Goal: Transaction & Acquisition: Purchase product/service

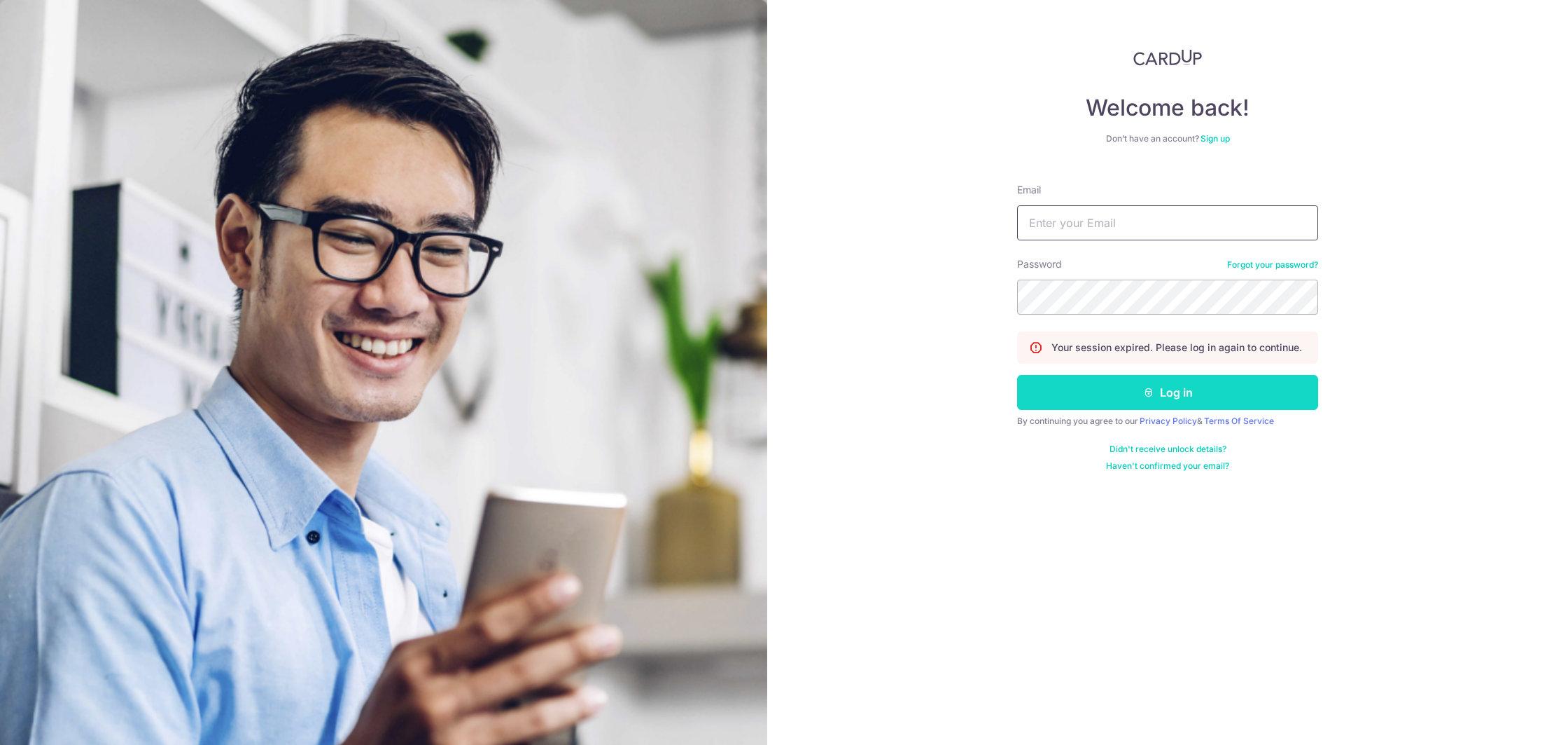
type input "jasminkoh@gmail.com"
click at [1122, 401] on button "Log in" at bounding box center [1167, 392] width 301 height 35
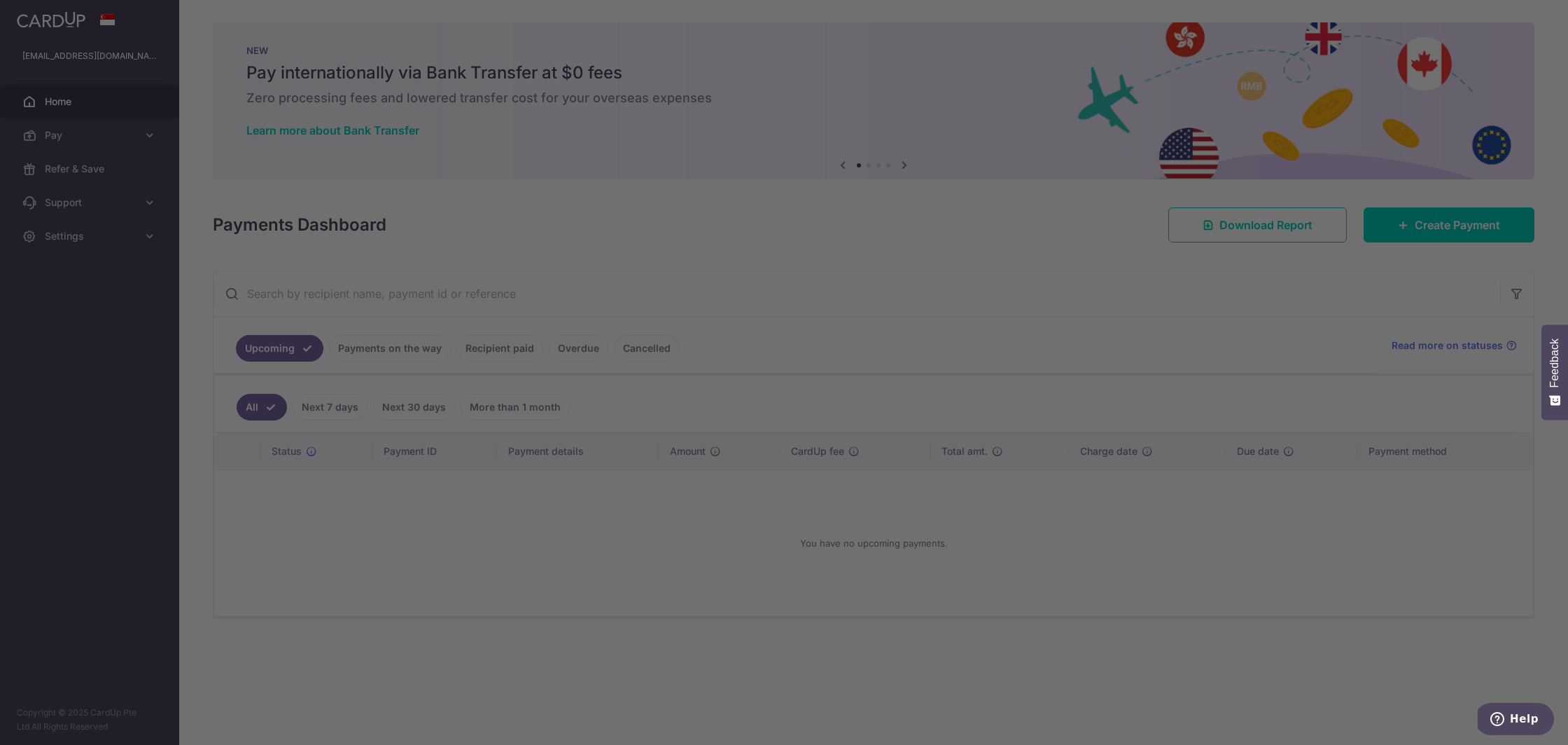
click at [1460, 219] on div at bounding box center [791, 376] width 1584 height 752
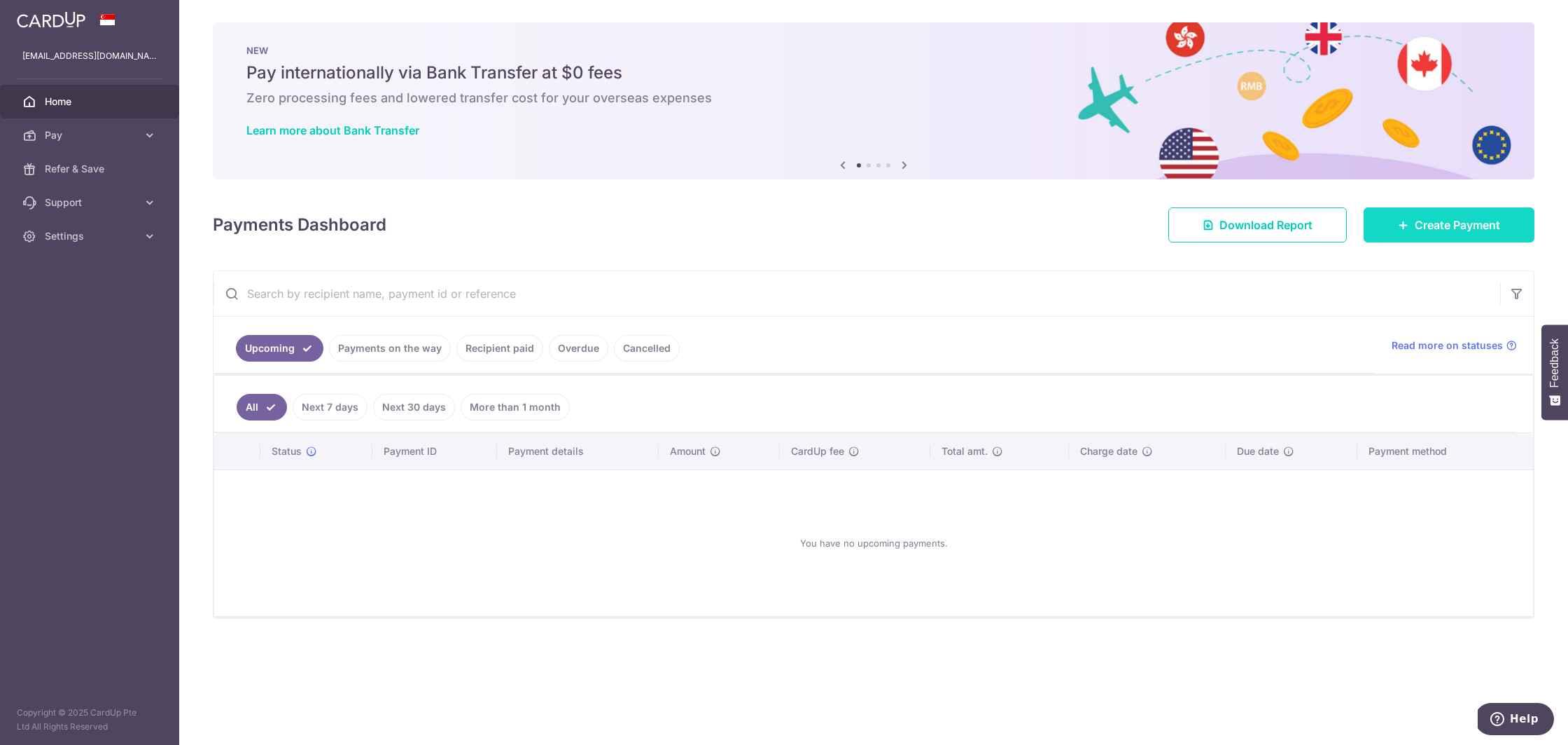
click at [1468, 239] on link "Create Payment" at bounding box center [1449, 224] width 171 height 35
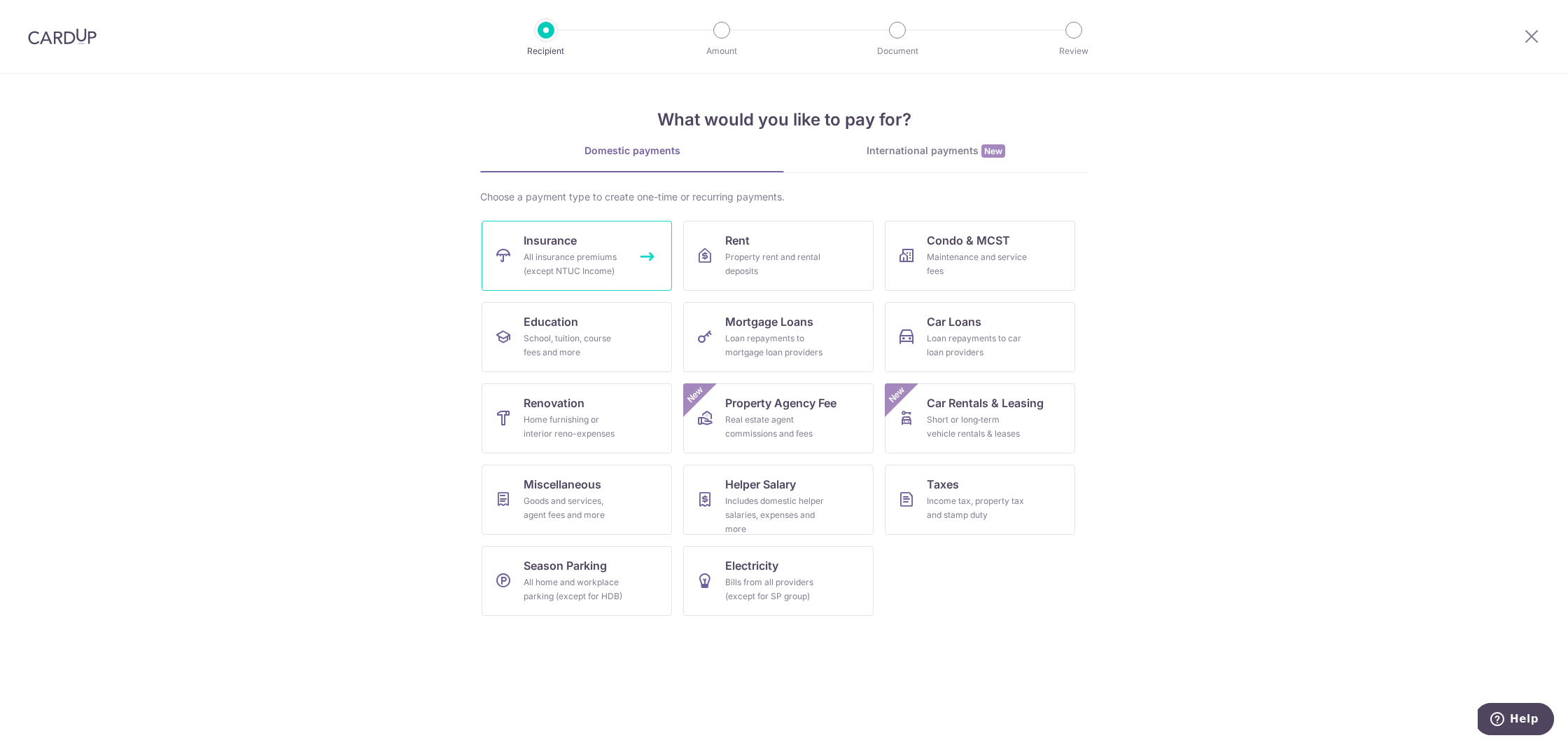
click at [553, 264] on div "All insurance premiums (except NTUC Income)" at bounding box center [574, 264] width 101 height 28
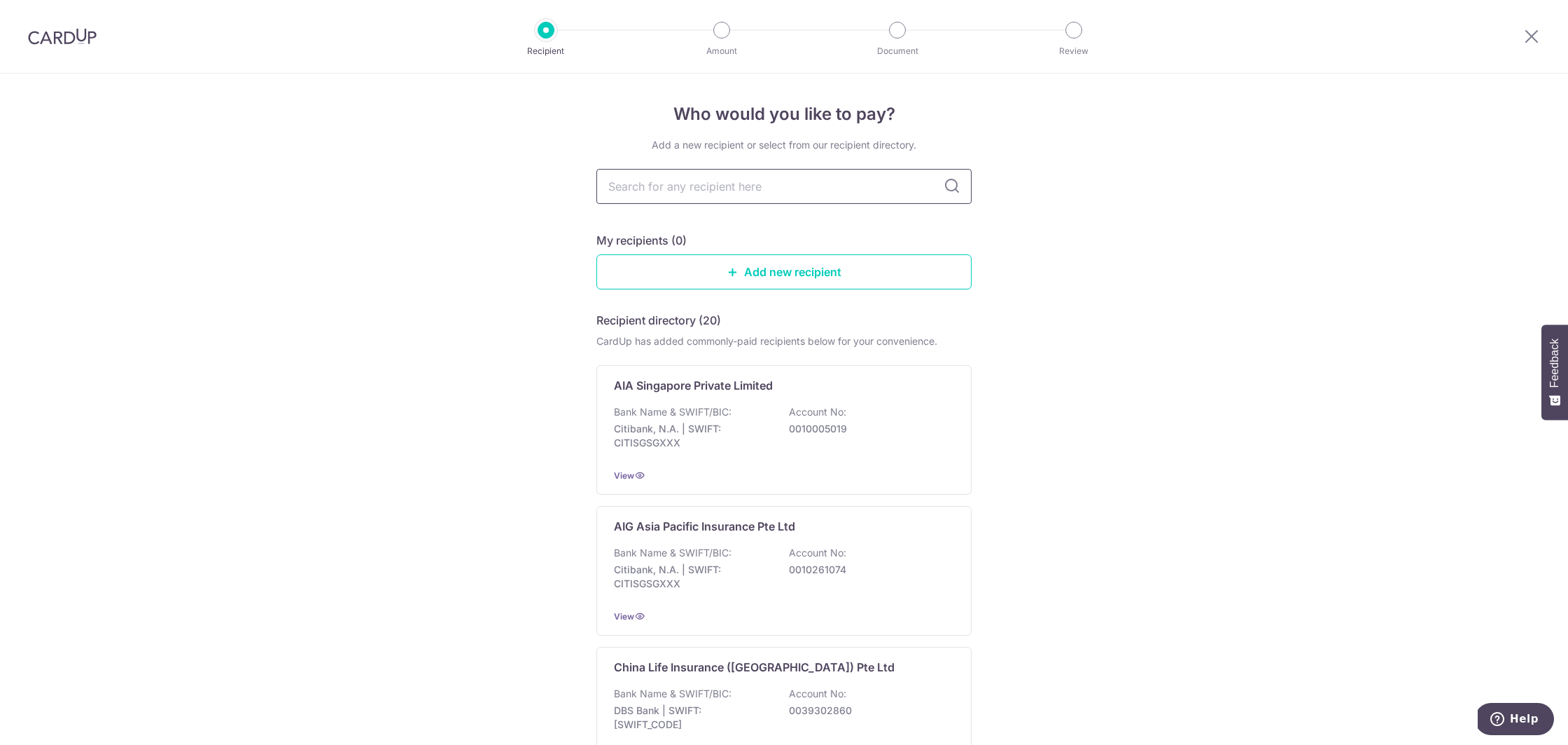
click at [637, 181] on input "text" at bounding box center [784, 186] width 375 height 35
type input "hsbc"
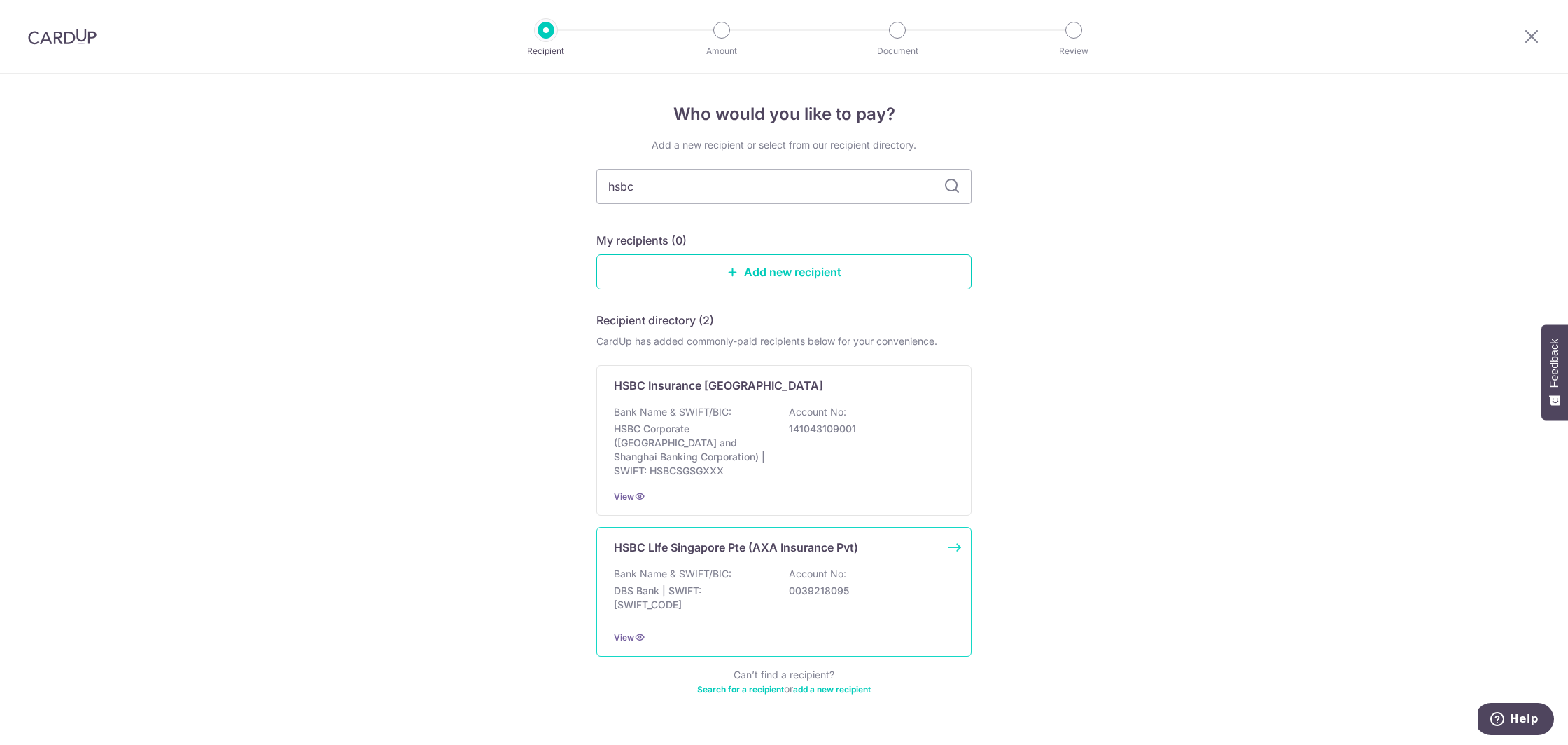
click at [729, 539] on p "HSBC LIfe Singapore Pte (AXA Insurance Pvt)" at bounding box center [736, 547] width 244 height 17
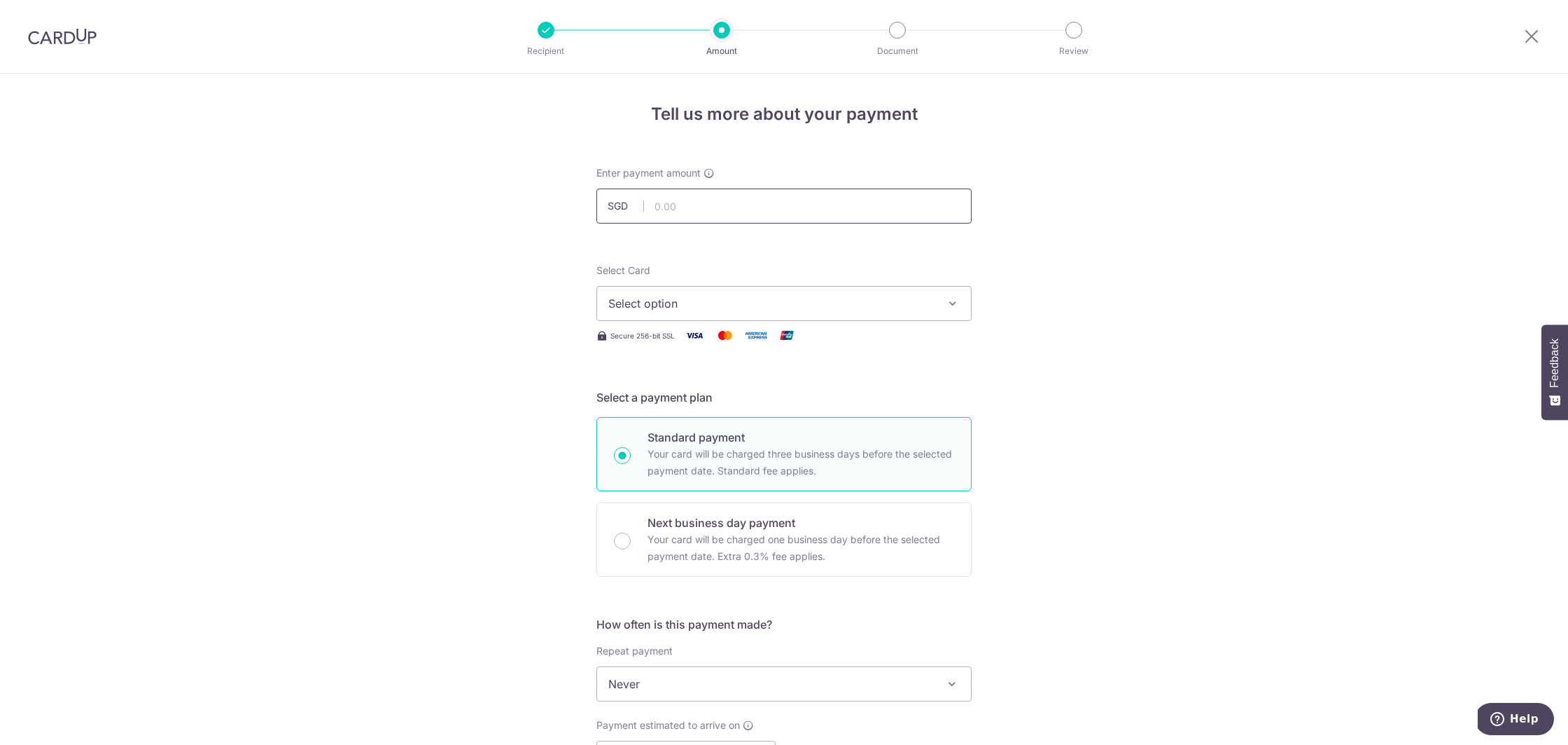
click at [714, 212] on input "text" at bounding box center [784, 205] width 375 height 35
type input "2,000.00"
click at [679, 308] on span "Select option" at bounding box center [772, 303] width 326 height 17
click at [676, 400] on span "**** 2663" at bounding box center [669, 403] width 54 height 17
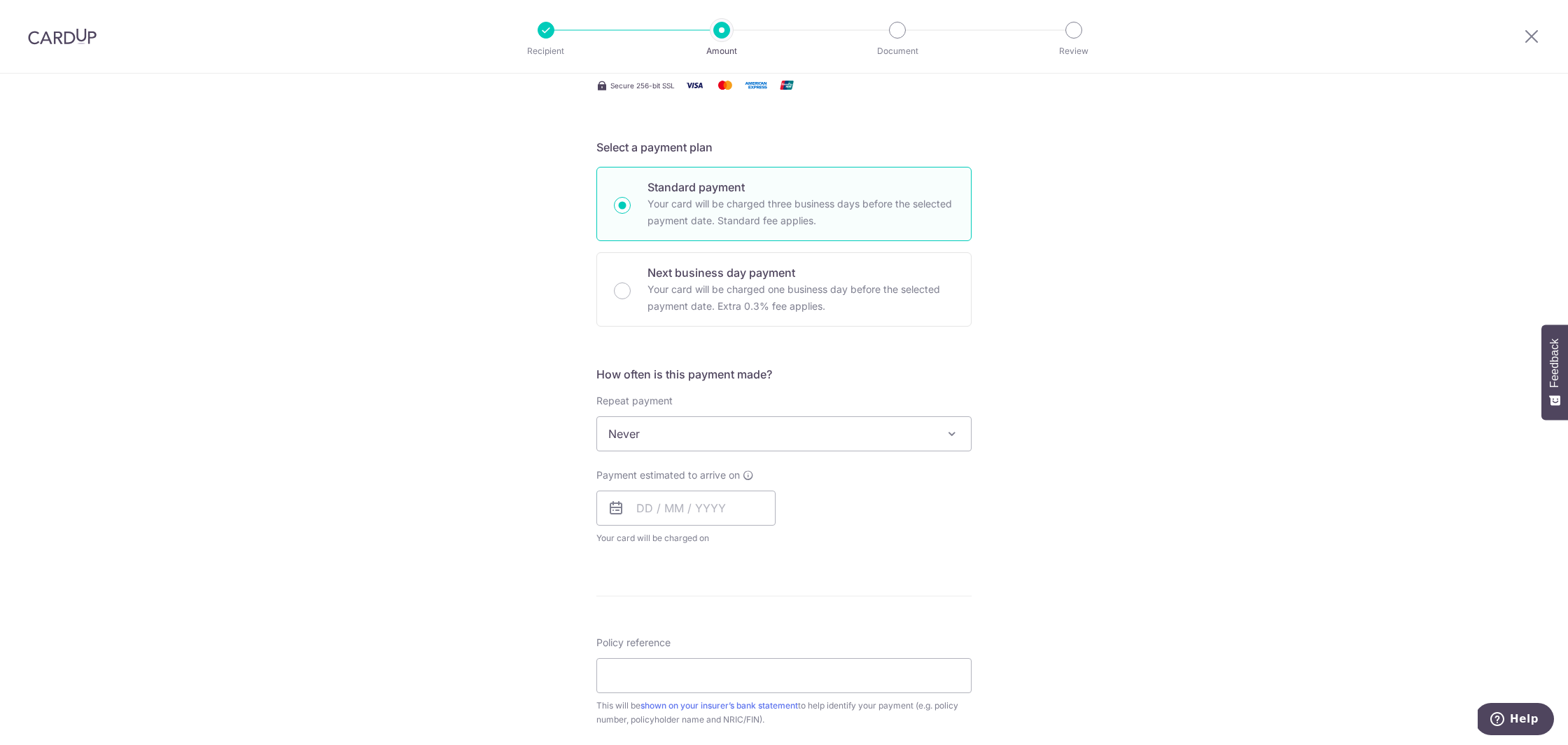
scroll to position [259, 0]
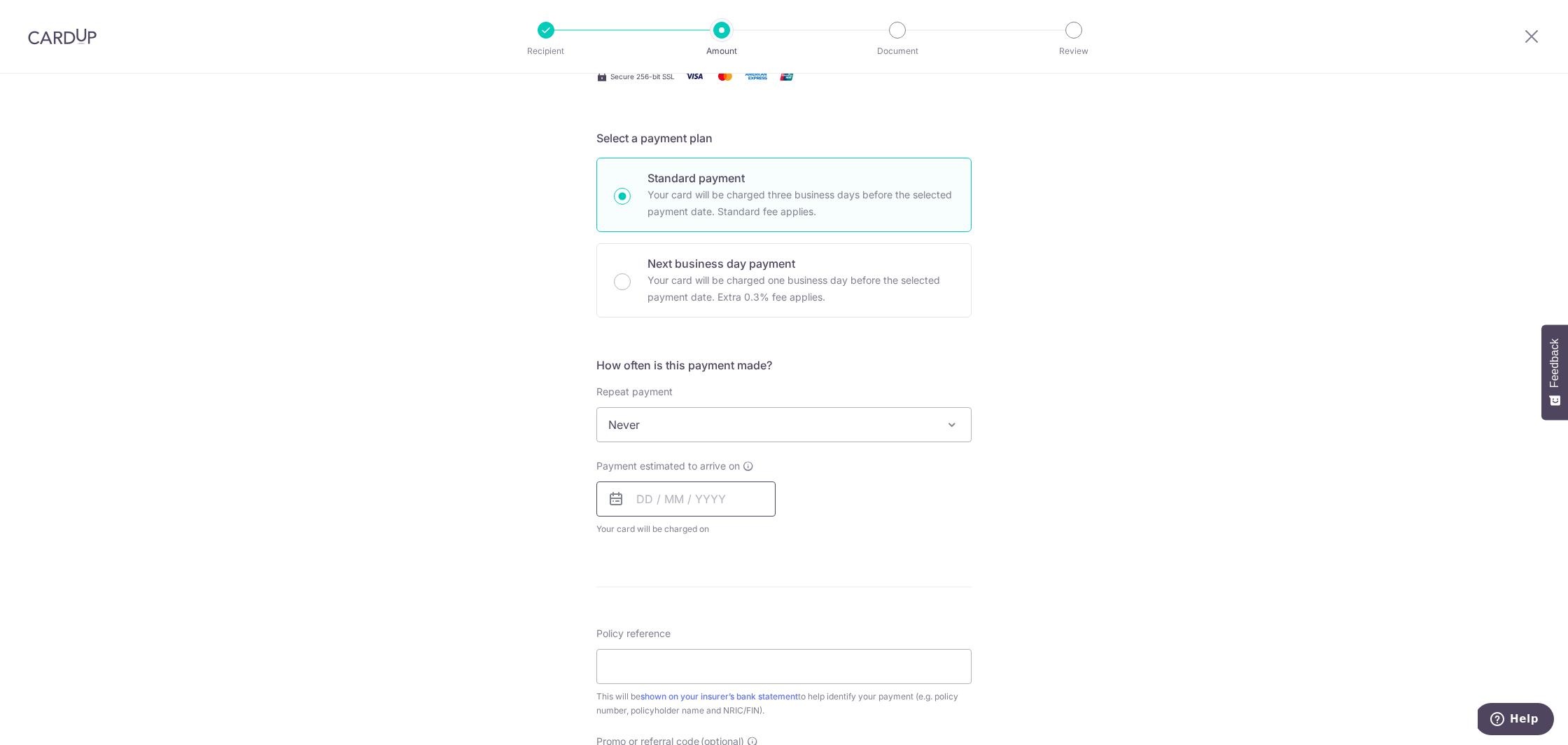
click at [644, 506] on input "text" at bounding box center [686, 498] width 179 height 35
click at [715, 630] on link "8" at bounding box center [709, 626] width 22 height 22
type input "[DATE]"
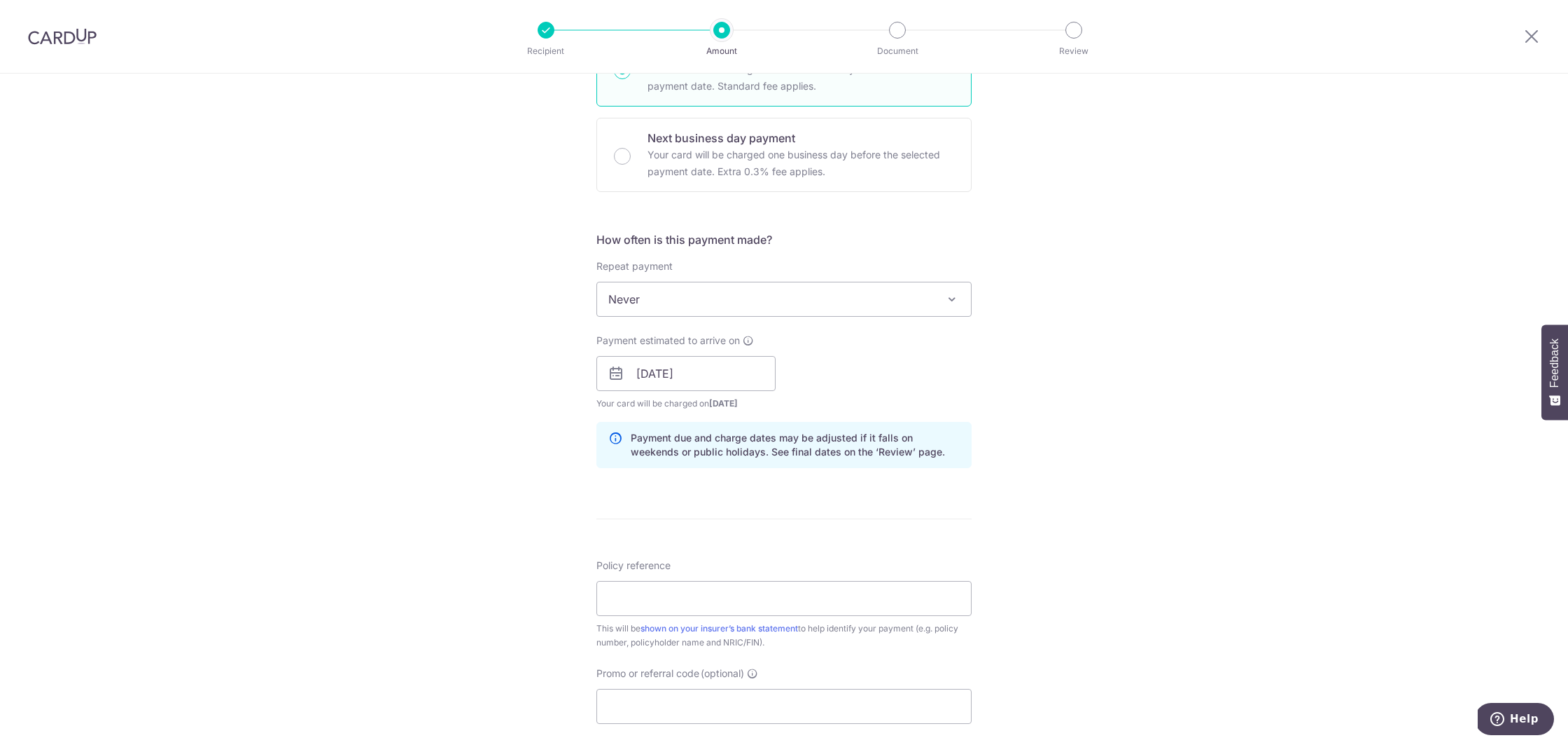
scroll to position [427, 0]
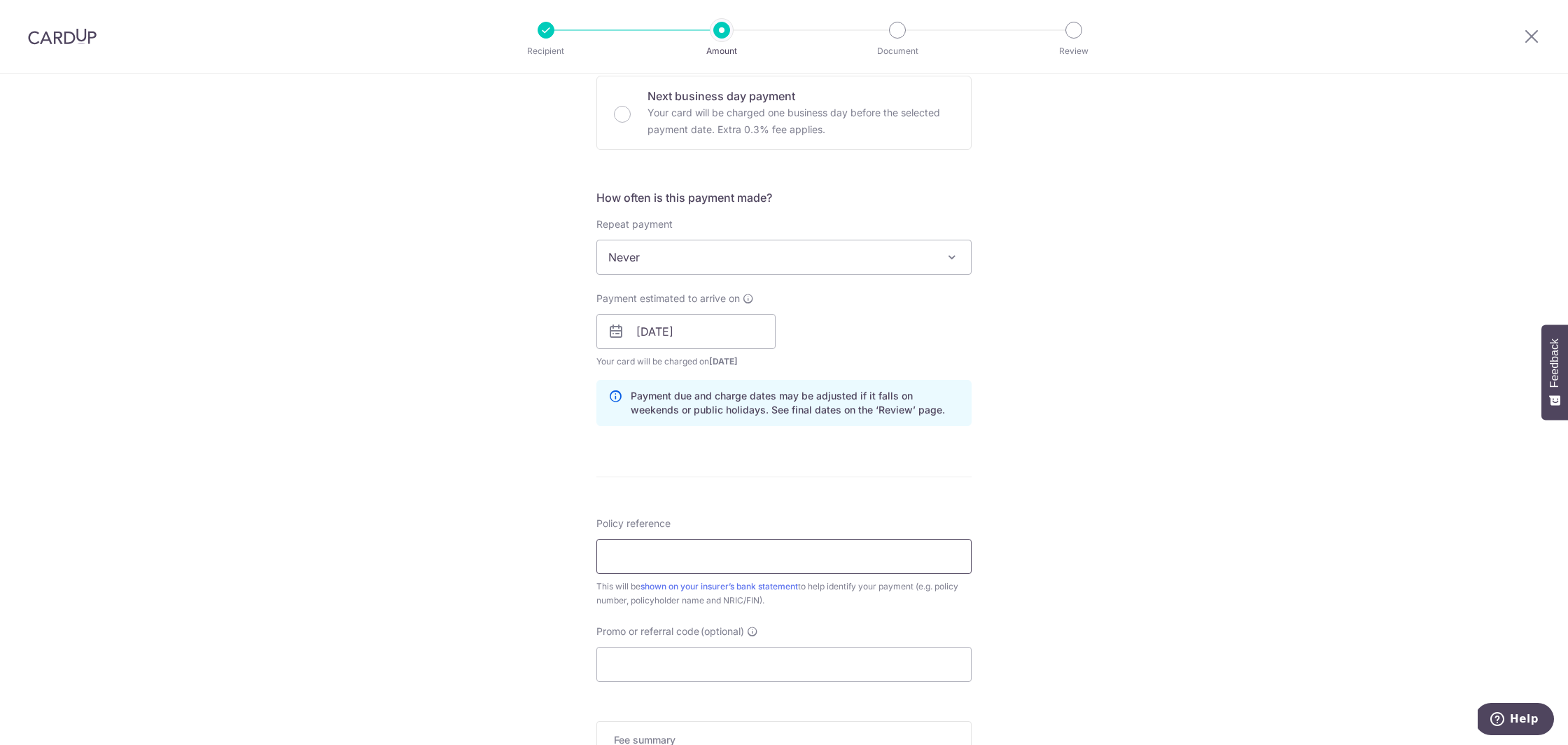
click at [764, 548] on input "Policy reference" at bounding box center [784, 556] width 375 height 35
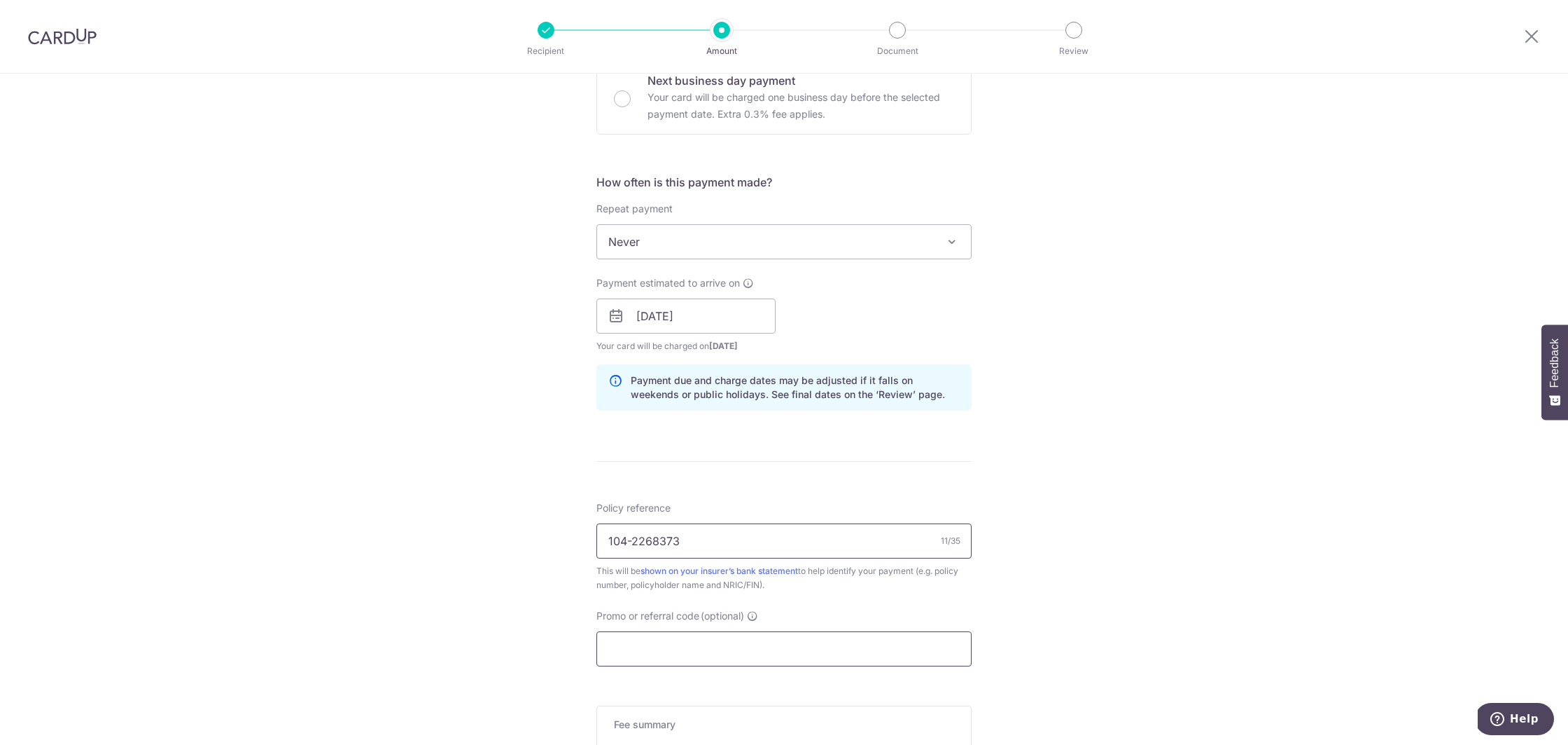
scroll to position [527, 0]
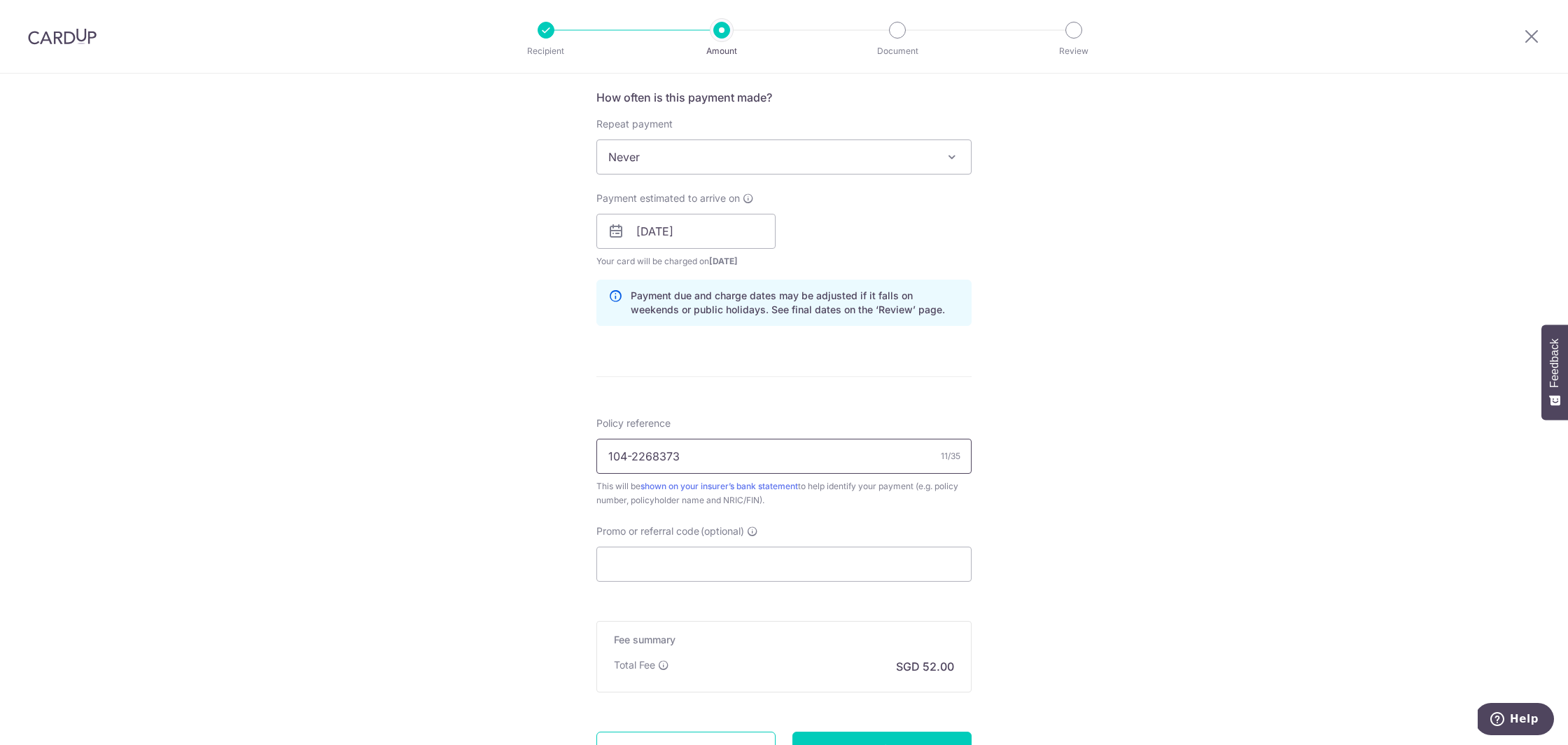
type input "104-2268373"
click at [788, 658] on div "Total Fee SGD 52.00" at bounding box center [784, 666] width 340 height 17
click at [1053, 620] on div "Tell us more about your payment Enter payment amount SGD 2,000.00 2000.00 Selec…" at bounding box center [784, 209] width 1568 height 1325
click at [911, 583] on form "Enter payment amount SGD 2,000.00 2000.00 Select Card **** 2663 Add credit card…" at bounding box center [784, 222] width 375 height 1166
click at [882, 566] on input "Promo or referral code (optional)" at bounding box center [784, 563] width 375 height 35
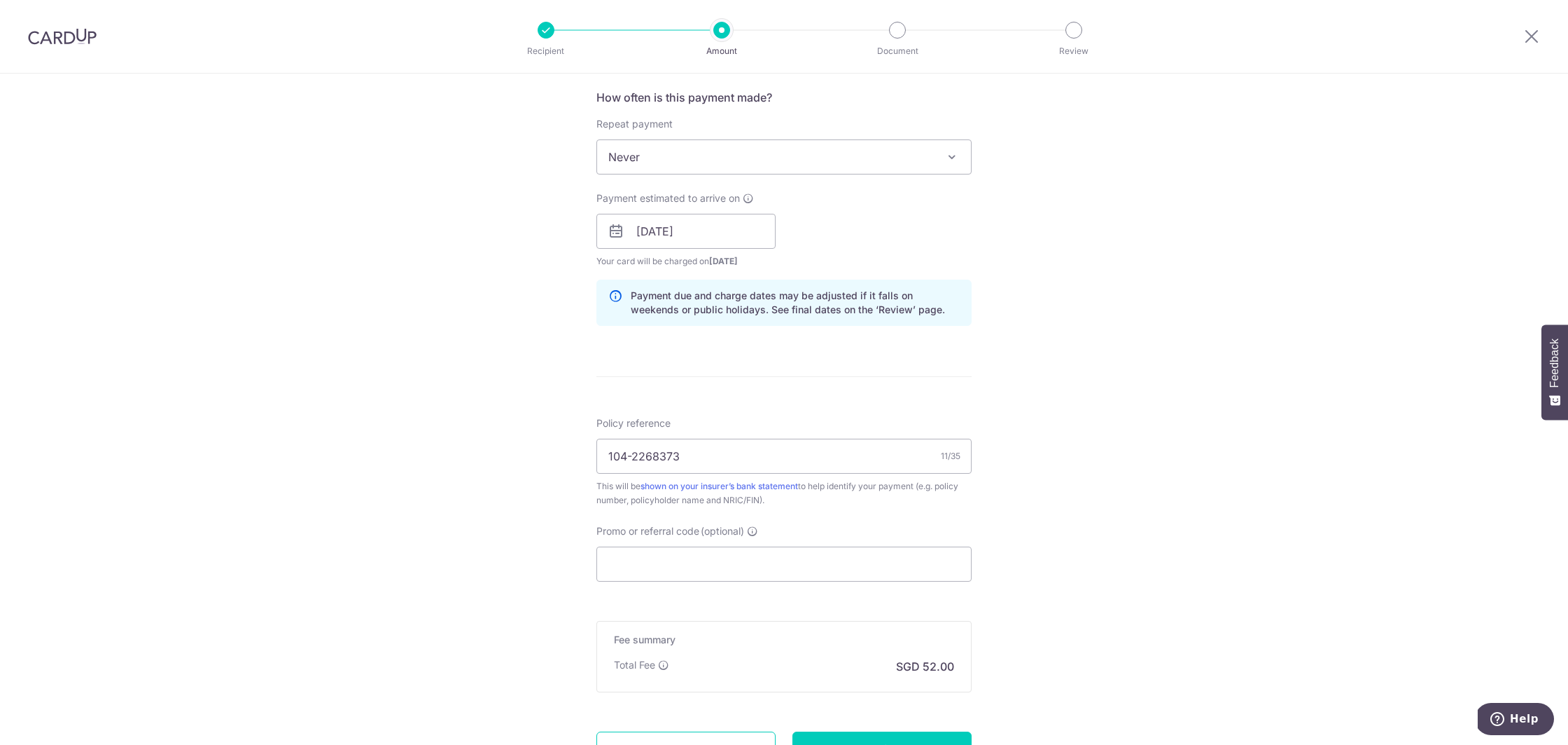
click at [1231, 588] on div "Tell us more about your payment Enter payment amount SGD 2,000.00 2000.00 Selec…" at bounding box center [784, 209] width 1568 height 1325
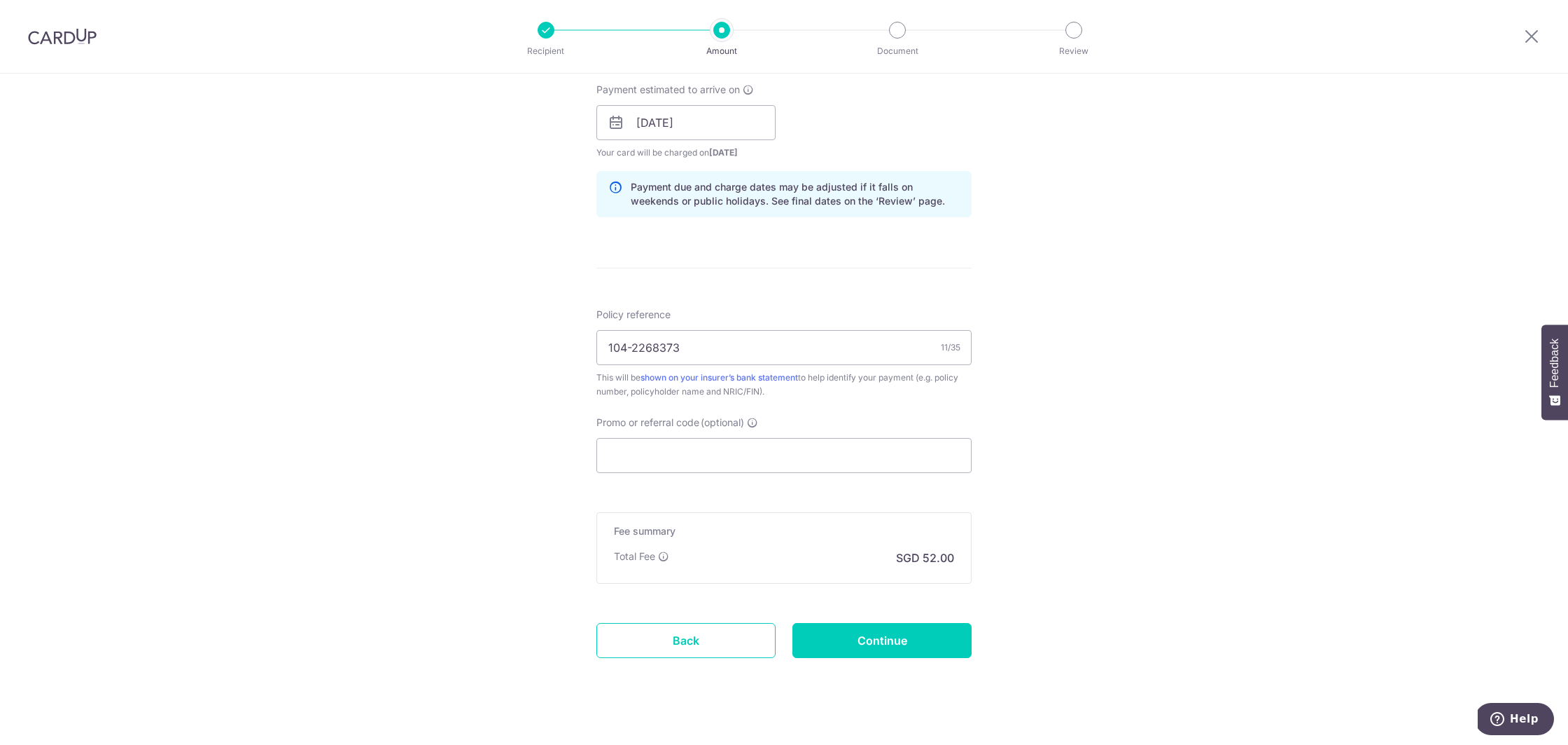
scroll to position [630, 0]
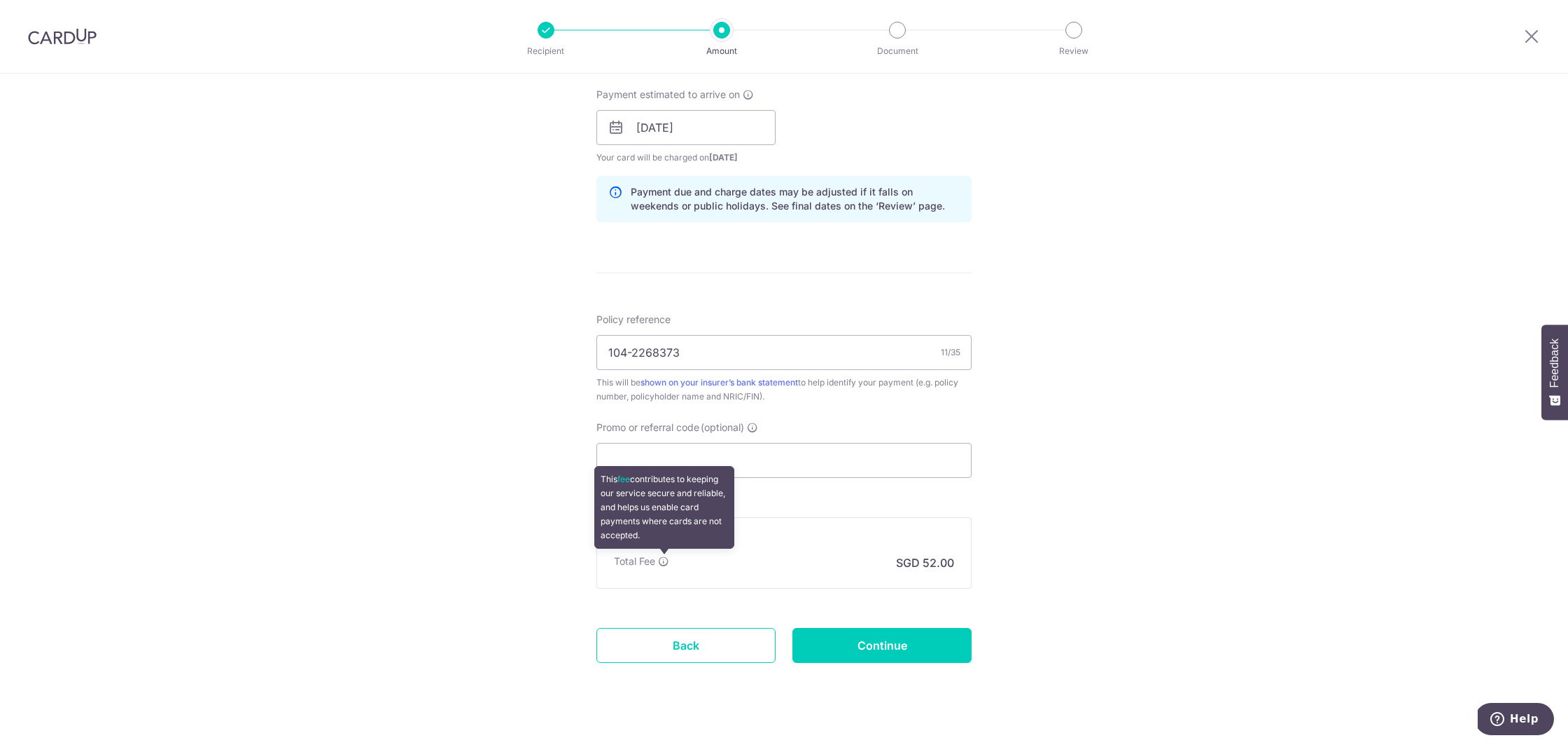
click at [668, 562] on icon at bounding box center [663, 561] width 11 height 11
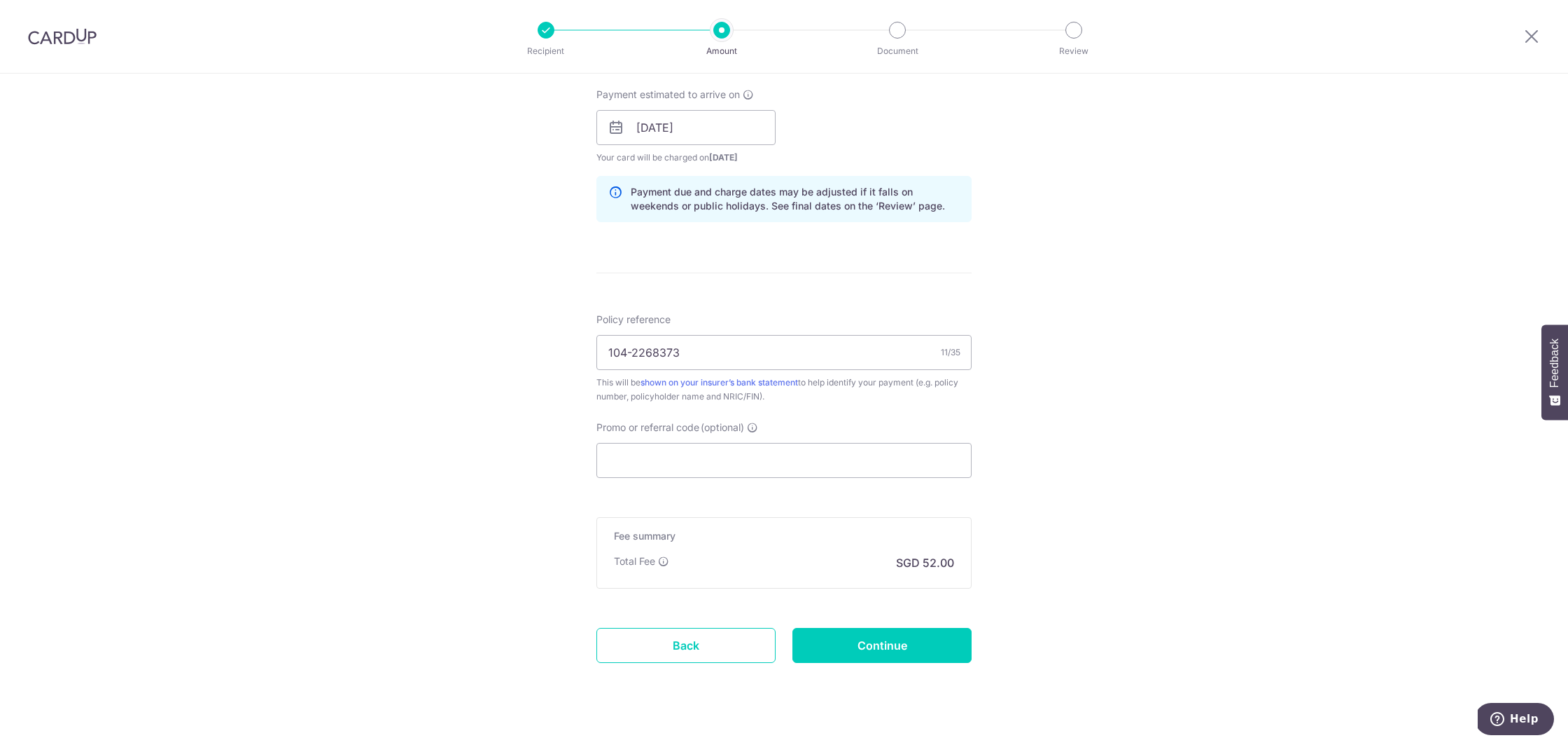
click at [672, 560] on div "Total Fee This fee contributes to keeping our service secure and reliable, and …" at bounding box center [784, 562] width 340 height 17
click at [672, 560] on div "Total Fee SGD 52.00" at bounding box center [784, 562] width 340 height 17
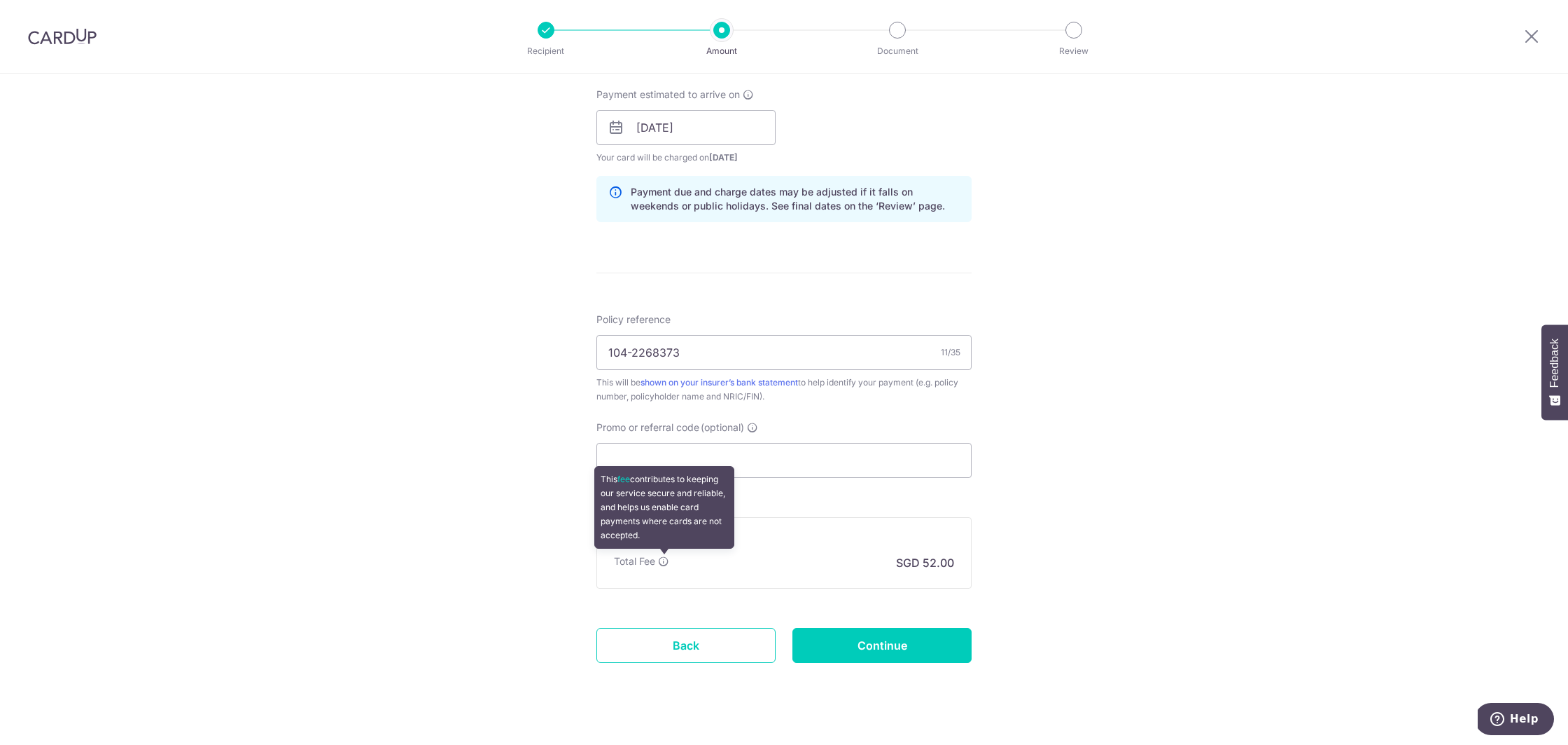
click at [665, 561] on icon at bounding box center [663, 561] width 11 height 11
click at [661, 563] on icon at bounding box center [663, 561] width 11 height 11
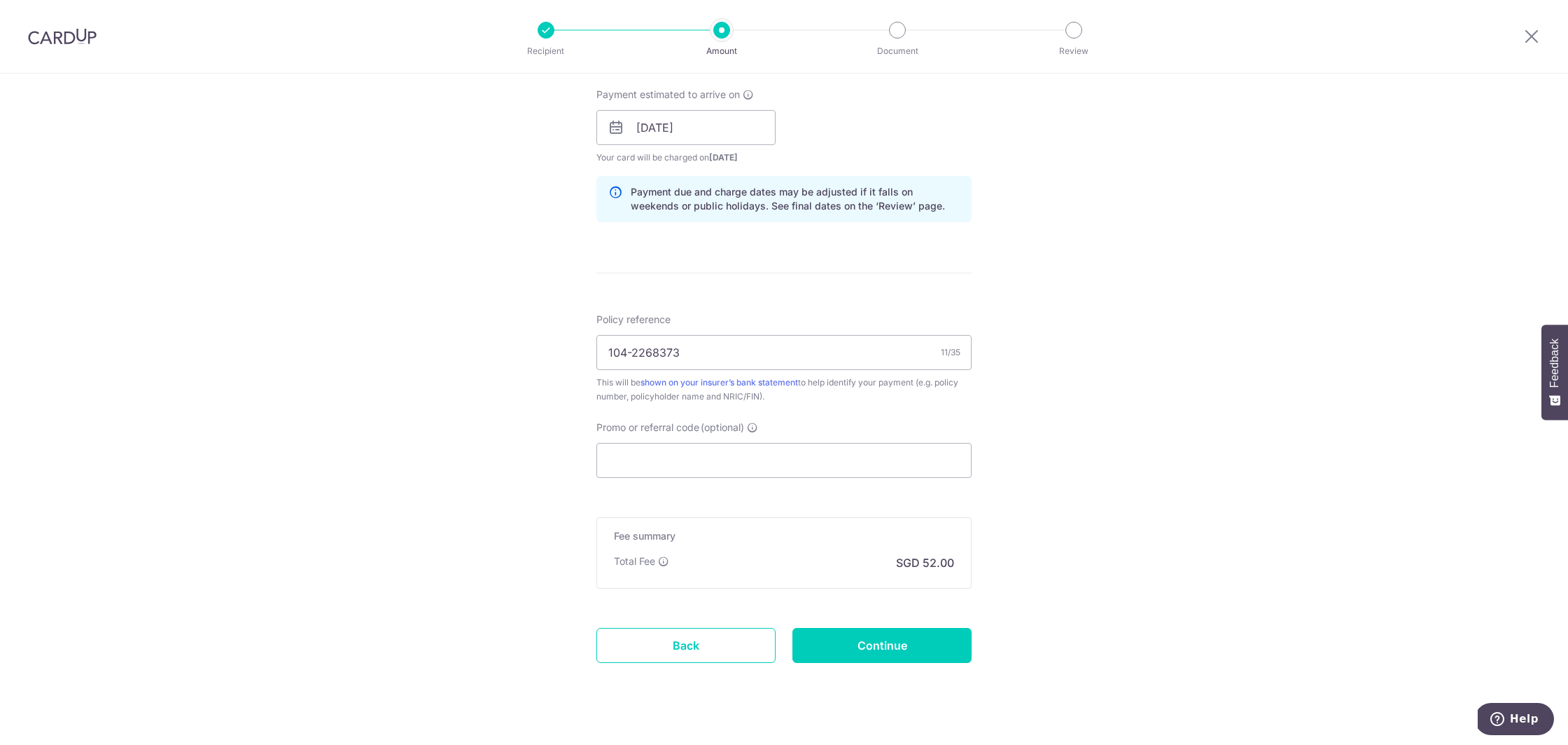
click at [640, 561] on p "Total Fee" at bounding box center [634, 561] width 41 height 14
click at [894, 635] on input "Continue" at bounding box center [881, 645] width 179 height 35
